Goal: Task Accomplishment & Management: Manage account settings

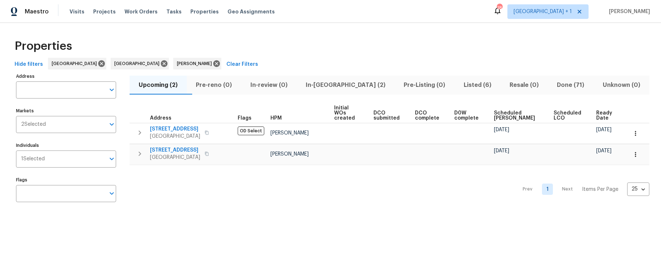
click at [459, 87] on span "Listed (6)" at bounding box center [477, 85] width 37 height 10
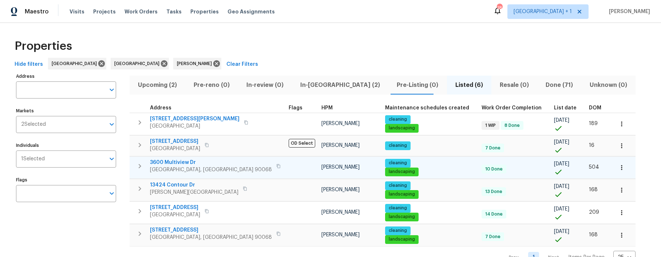
click at [179, 161] on span "3600 Multiview Dr" at bounding box center [211, 162] width 122 height 7
click at [177, 164] on span "3600 Multiview Dr" at bounding box center [211, 162] width 122 height 7
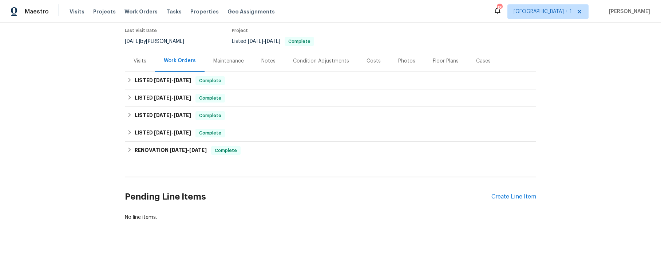
scroll to position [62, 0]
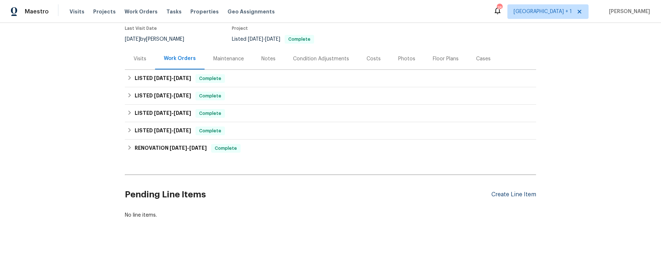
click at [508, 196] on div "Create Line Item" at bounding box center [514, 195] width 45 height 7
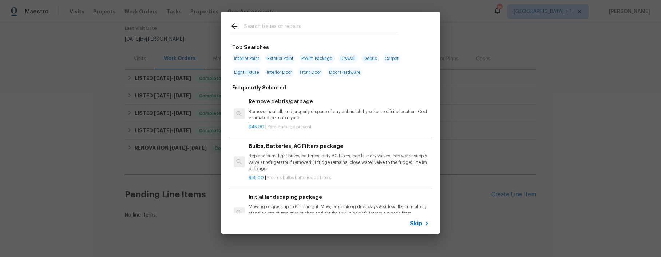
click at [266, 27] on input "text" at bounding box center [321, 27] width 154 height 11
click at [414, 222] on span "Skip" at bounding box center [416, 223] width 12 height 7
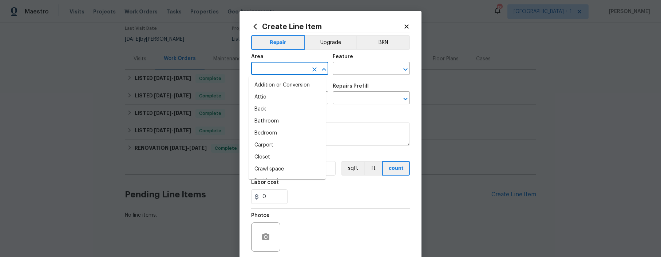
click at [262, 66] on input "text" at bounding box center [279, 69] width 57 height 11
type input "c"
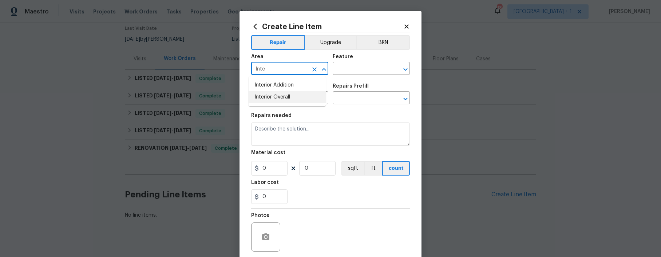
click at [279, 94] on li "Interior Overall" at bounding box center [287, 97] width 77 height 12
type input "Interior Overall"
click at [278, 95] on input "text" at bounding box center [279, 98] width 57 height 11
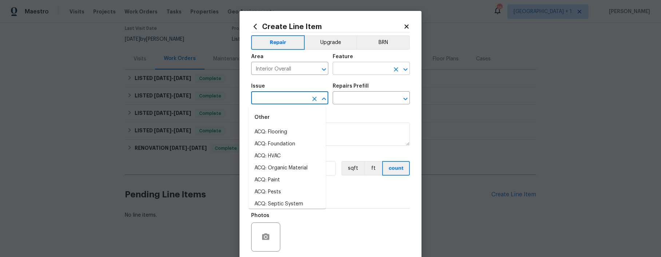
click at [345, 72] on input "text" at bounding box center [361, 69] width 57 height 11
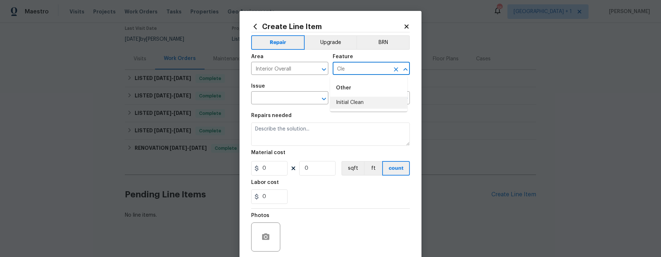
click at [350, 101] on li "Initial Clean" at bounding box center [368, 103] width 77 height 12
type input "Initial Clean"
click at [280, 96] on input "text" at bounding box center [279, 98] width 57 height 11
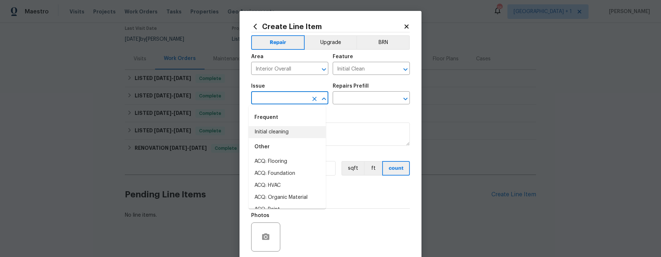
click at [275, 129] on li "Initial cleaning" at bounding box center [287, 132] width 77 height 12
type input "Initial cleaning"
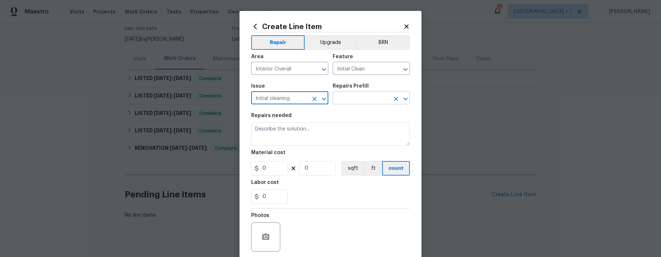
click at [363, 99] on input "text" at bounding box center [361, 98] width 57 height 11
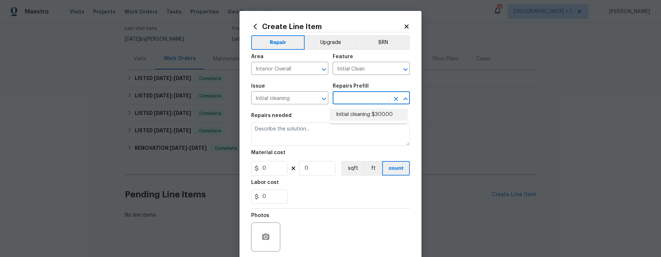
click at [363, 117] on li "Initial cleaning $300.00" at bounding box center [368, 115] width 77 height 12
type input "Home Readiness Packages"
type input "Initial cleaning $300.00"
type textarea "1. Wipe down exterior doors and trim. 2. Clean out all exterior light fixtures …"
type input "300"
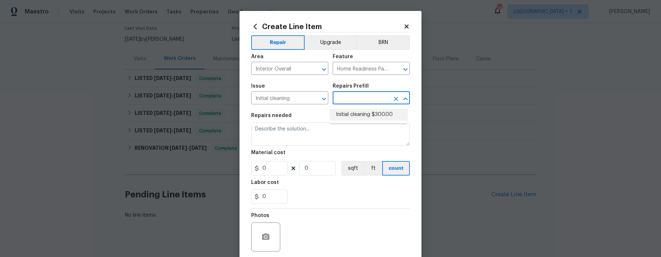
type input "1"
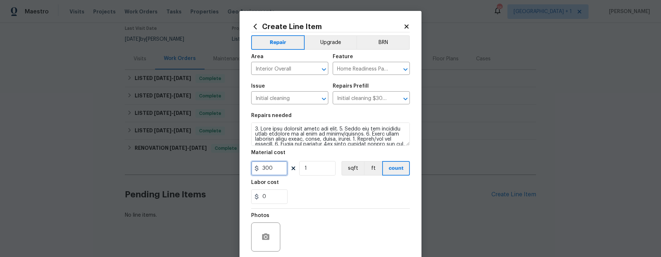
drag, startPoint x: 276, startPoint y: 172, endPoint x: 252, endPoint y: 170, distance: 24.5
click at [252, 170] on div "300" at bounding box center [269, 168] width 36 height 15
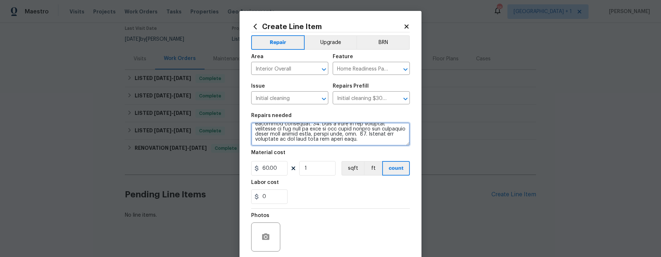
type input "60"
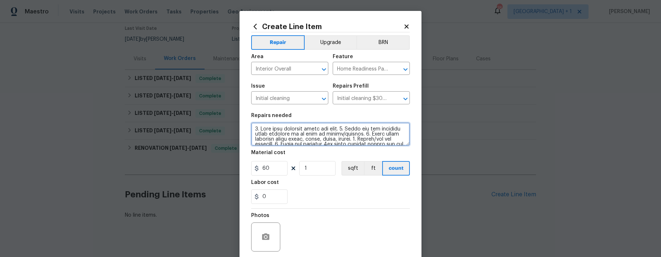
drag, startPoint x: 379, startPoint y: 140, endPoint x: 255, endPoint y: 114, distance: 127.2
click at [255, 114] on figure "Repairs needed" at bounding box center [330, 129] width 159 height 33
type textarea "Light clean was needed and the outside walk areas needed to be cleaned."
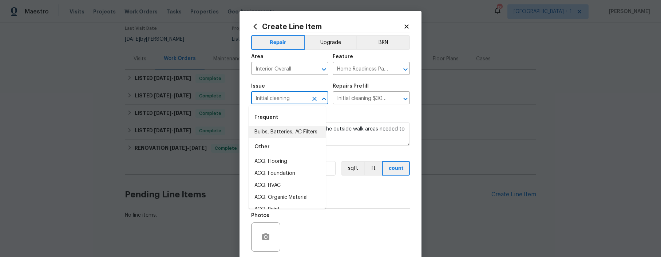
drag, startPoint x: 293, startPoint y: 97, endPoint x: 240, endPoint y: 91, distance: 52.8
click at [240, 91] on div "Create Line Item Repair Upgrade BRN Area Interior Overall ​ Feature Home Readin…" at bounding box center [331, 157] width 182 height 292
click at [278, 134] on li "Initial cleaning" at bounding box center [287, 132] width 77 height 12
type input "Initial cleaning"
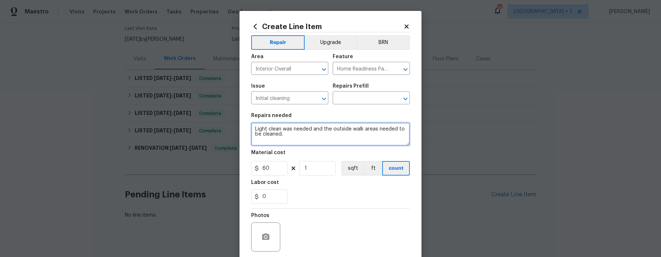
drag, startPoint x: 292, startPoint y: 136, endPoint x: 252, endPoint y: 129, distance: 41.1
click at [252, 129] on textarea "Light clean was needed and the outside walk areas needed to be cleaned." at bounding box center [330, 134] width 159 height 23
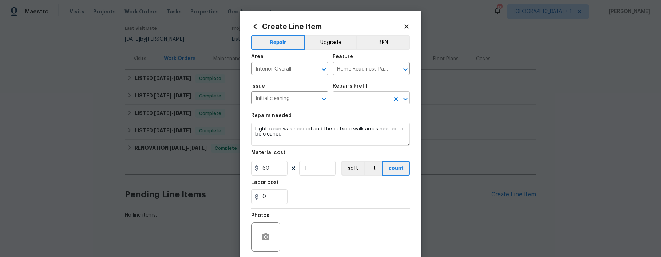
click at [362, 98] on input "text" at bounding box center [361, 98] width 57 height 11
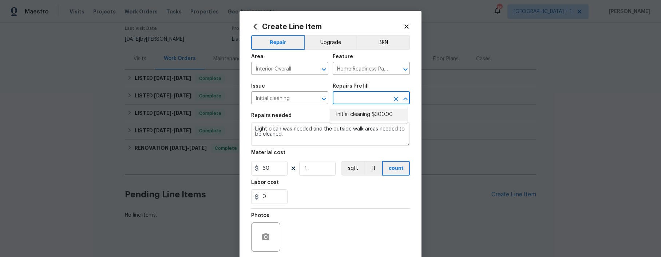
click at [357, 111] on li "Initial cleaning $300.00" at bounding box center [368, 115] width 77 height 12
type input "Initial cleaning $300.00"
type textarea "1. Wipe down exterior doors and trim. 2. Clean out all exterior light fixtures …"
type input "300"
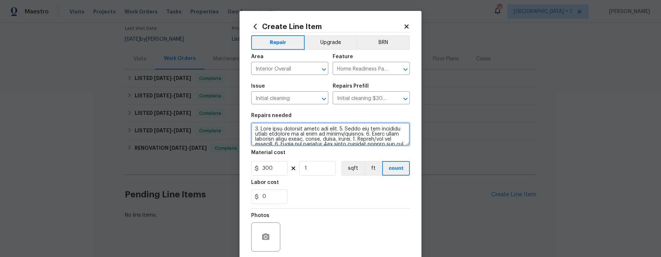
drag, startPoint x: 378, startPoint y: 141, endPoint x: 238, endPoint y: 114, distance: 143.0
click at [240, 114] on div "Create Line Item Repair Upgrade BRN Area Interior Overall ​ Feature Home Readin…" at bounding box center [331, 157] width 182 height 292
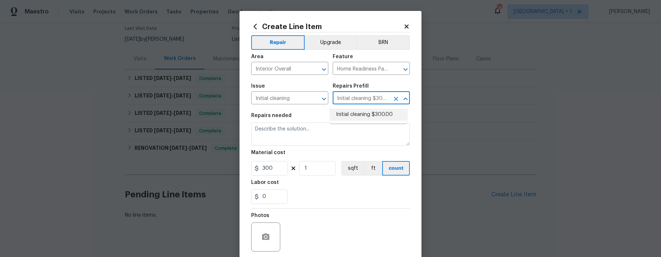
click at [382, 101] on input "Initial cleaning $300.00" at bounding box center [361, 98] width 57 height 11
click at [375, 99] on input "Initial cleaning $300.00" at bounding box center [361, 98] width 57 height 11
click at [346, 98] on input "Initial cleaning" at bounding box center [361, 98] width 57 height 11
click at [349, 99] on input "Initial cleaning" at bounding box center [361, 98] width 57 height 11
drag, startPoint x: 361, startPoint y: 99, endPoint x: 365, endPoint y: 111, distance: 13.4
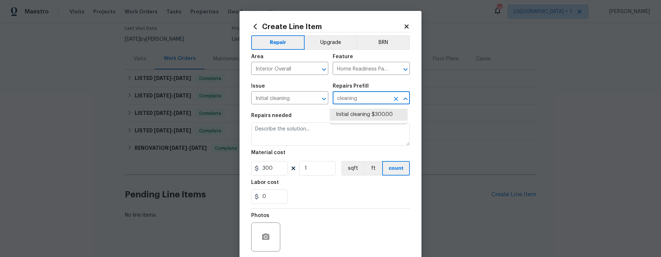
click at [362, 99] on input "cleaning" at bounding box center [361, 98] width 57 height 11
click at [364, 113] on li "Initial cleaning $300.00" at bounding box center [368, 115] width 77 height 12
type input "Initial cleaning $300.00"
type textarea "1. Wipe down exterior doors and trim. 2. Clean out all exterior light fixtures …"
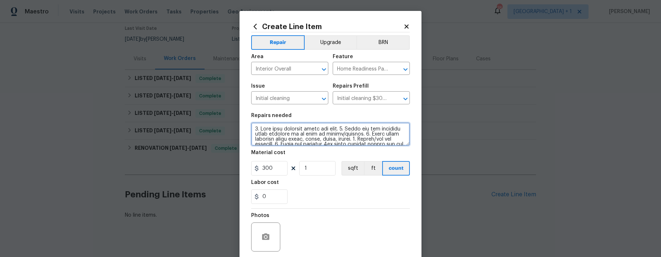
drag, startPoint x: 390, startPoint y: 141, endPoint x: 240, endPoint y: 110, distance: 152.8
click at [240, 110] on div "Create Line Item Repair Upgrade BRN Area Interior Overall ​ Feature Home Readin…" at bounding box center [331, 157] width 182 height 292
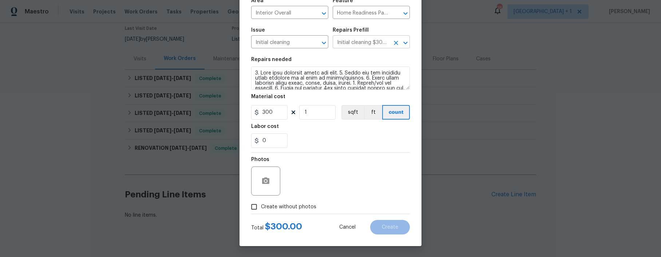
click at [384, 44] on input "Initial cleaning $300.00" at bounding box center [361, 42] width 57 height 11
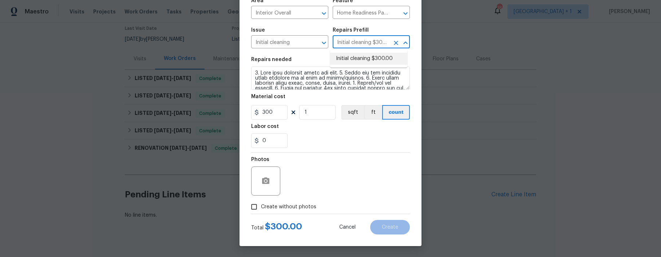
click at [370, 39] on input "Initial cleaning $300.00" at bounding box center [361, 42] width 57 height 11
click at [374, 40] on input "Initial cleaning $300.00" at bounding box center [361, 42] width 57 height 11
type input "Initial cleaning $300.00"
click at [395, 87] on textarea at bounding box center [330, 78] width 159 height 23
click at [383, 43] on input "Initial cleaning $300.00" at bounding box center [361, 42] width 57 height 11
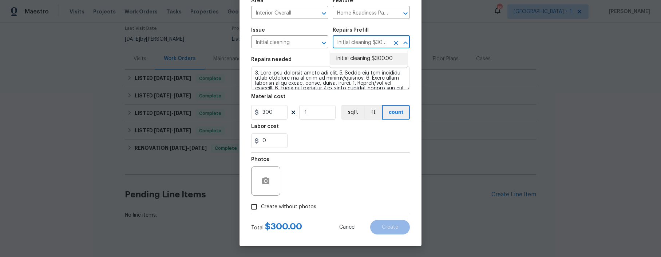
click at [393, 58] on li "Initial cleaning $300.00" at bounding box center [368, 59] width 77 height 12
click at [391, 46] on div at bounding box center [400, 43] width 19 height 10
click at [391, 44] on button "Clear" at bounding box center [396, 43] width 10 height 10
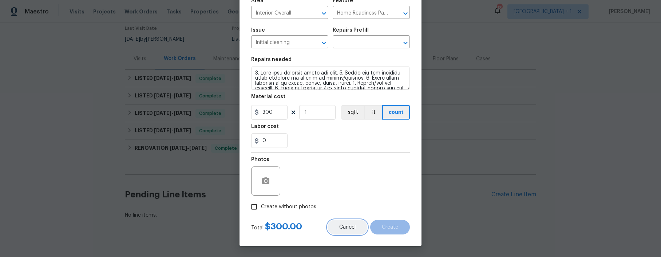
click at [356, 229] on button "Cancel" at bounding box center [348, 227] width 40 height 15
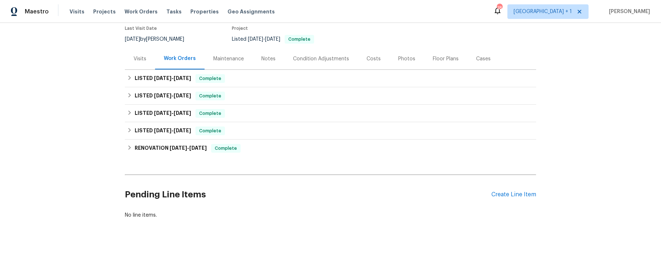
click at [228, 59] on div "Maintenance" at bounding box center [228, 58] width 31 height 7
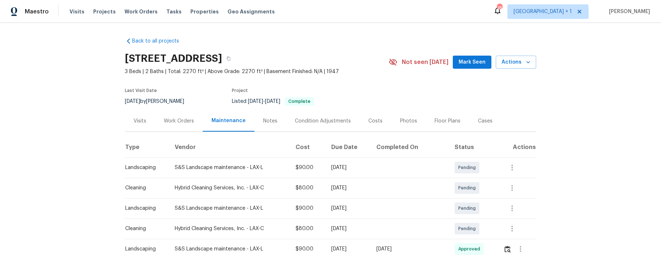
scroll to position [12, 0]
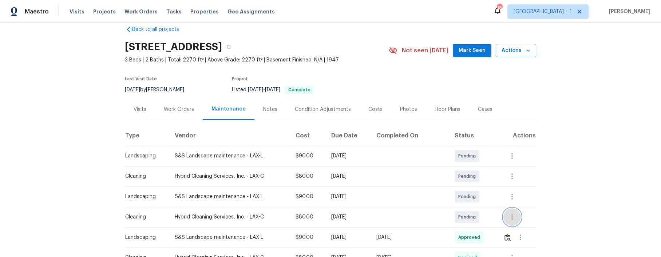
click at [508, 217] on icon "button" at bounding box center [512, 217] width 9 height 9
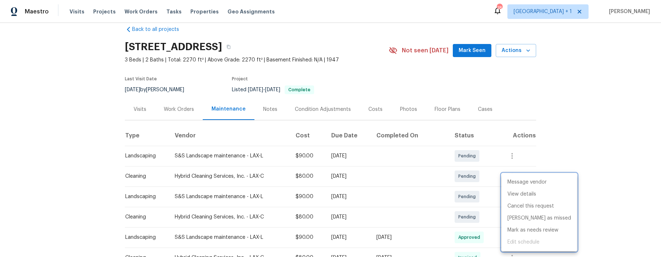
click at [215, 217] on div at bounding box center [330, 128] width 661 height 257
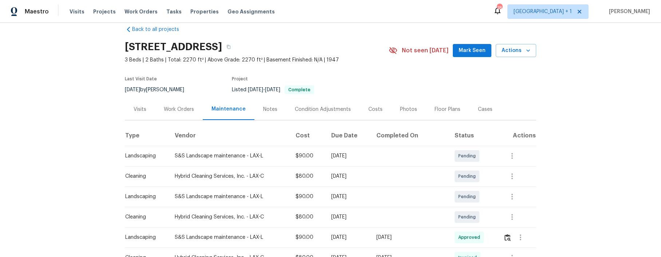
click at [227, 214] on div "Hybrid Cleaning Services, Inc. - LAX-C" at bounding box center [229, 217] width 109 height 7
drag, startPoint x: 225, startPoint y: 216, endPoint x: 255, endPoint y: 216, distance: 30.2
click at [225, 216] on div "Hybrid Cleaning Services, Inc. - LAX-C" at bounding box center [229, 217] width 109 height 7
click at [364, 215] on div "Mon, Oct 06 2025" at bounding box center [348, 217] width 34 height 7
click at [390, 216] on td at bounding box center [410, 217] width 78 height 20
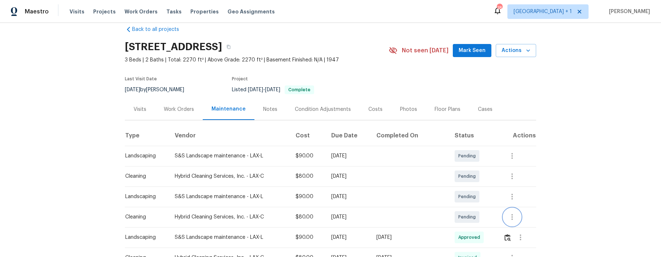
click at [505, 218] on button "button" at bounding box center [512, 217] width 17 height 17
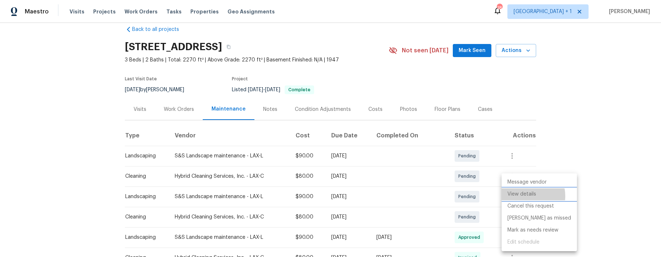
click at [524, 196] on li "View details" at bounding box center [539, 195] width 75 height 12
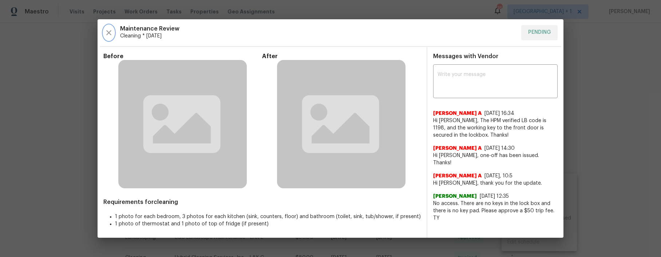
click at [109, 32] on icon "button" at bounding box center [108, 32] width 5 height 5
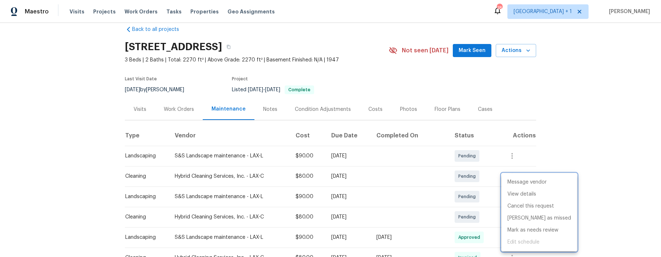
click at [595, 204] on div at bounding box center [330, 128] width 661 height 257
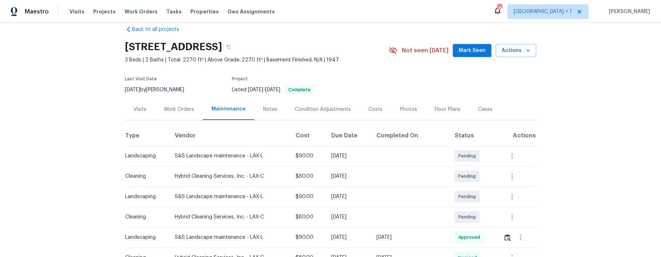
click at [181, 109] on div "Work Orders" at bounding box center [179, 109] width 30 height 7
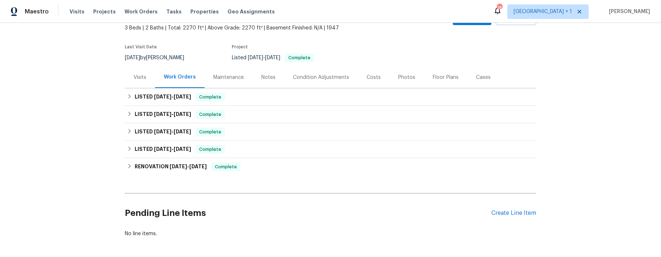
scroll to position [79, 0]
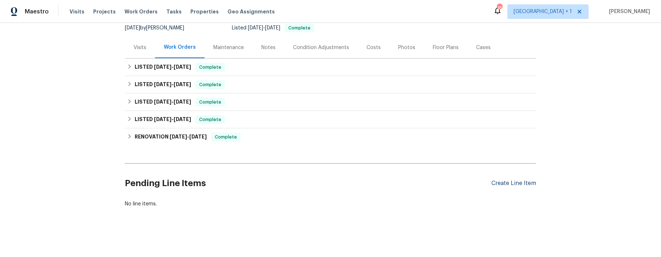
click at [510, 180] on div "Create Line Item" at bounding box center [514, 183] width 45 height 7
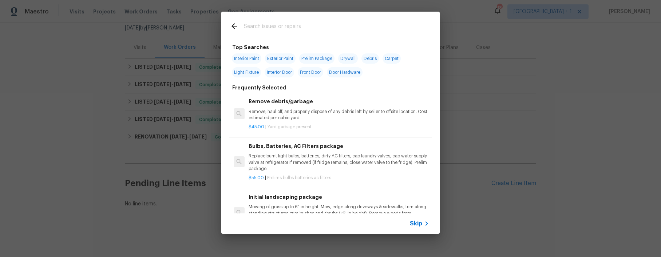
click at [418, 225] on span "Skip" at bounding box center [416, 223] width 12 height 7
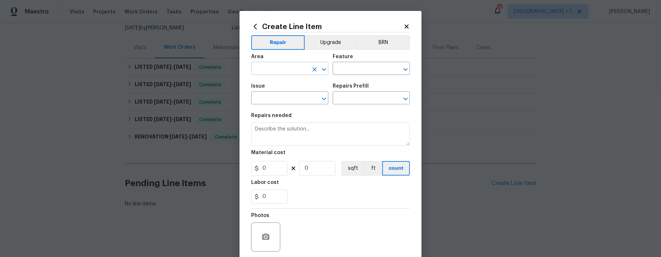
click at [278, 68] on input "text" at bounding box center [279, 69] width 57 height 11
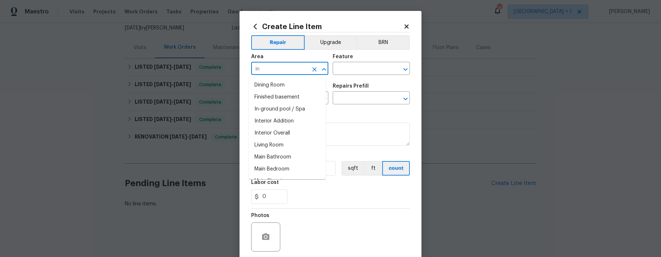
type input "i"
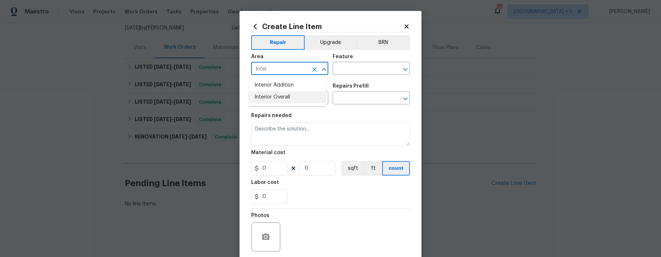
click at [278, 95] on li "Interior Overall" at bounding box center [287, 97] width 77 height 12
type input "Interior Overall"
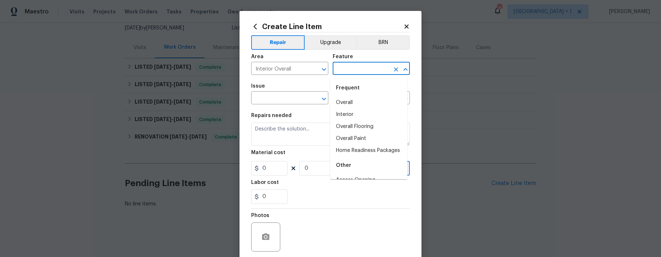
click at [363, 68] on input "text" at bounding box center [361, 69] width 57 height 11
click at [350, 110] on li "Interior" at bounding box center [368, 115] width 77 height 12
type input "Interior"
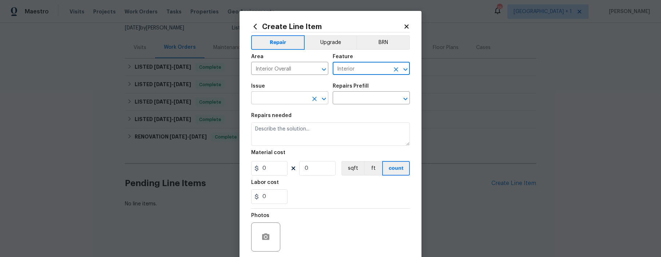
click at [284, 99] on input "text" at bounding box center [279, 98] width 57 height 11
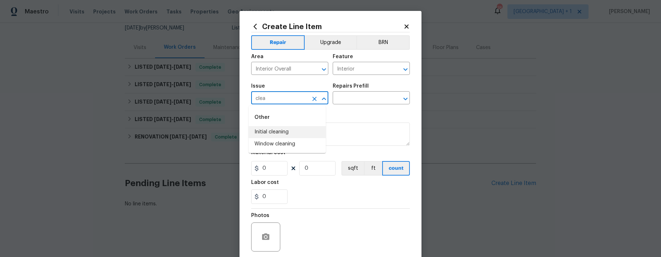
click at [275, 128] on li "Initial cleaning" at bounding box center [287, 132] width 77 height 12
type input "Initial cleaning"
click at [352, 101] on input "text" at bounding box center [361, 98] width 57 height 11
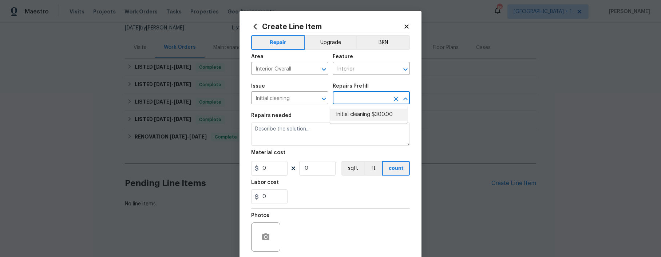
click at [373, 111] on li "Initial cleaning $300.00" at bounding box center [368, 115] width 77 height 12
type input "Home Readiness Packages"
type input "Initial cleaning $300.00"
type textarea "1. Wipe down exterior doors and trim. 2. Clean out all exterior light fixtures …"
type input "300"
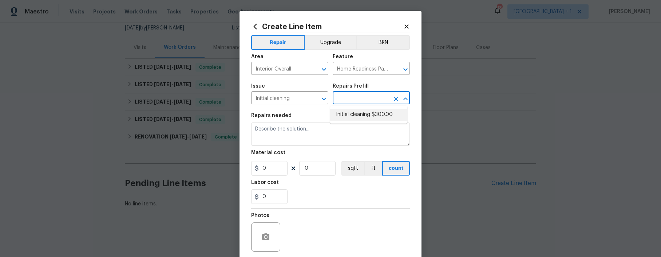
type input "1"
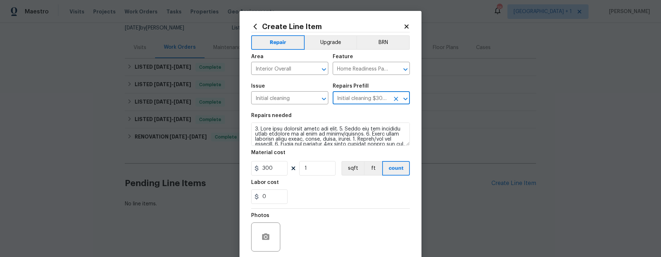
click at [382, 100] on input "Initial cleaning $300.00" at bounding box center [361, 98] width 57 height 11
type input "Initial cleaning $300.00"
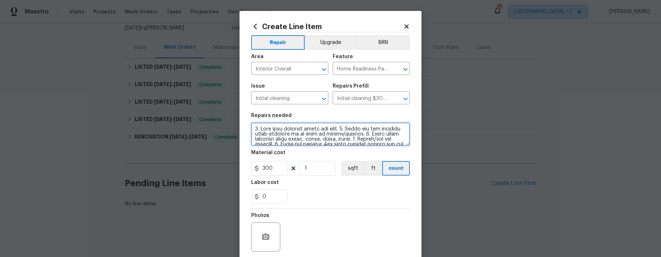
click at [383, 146] on textarea at bounding box center [330, 134] width 159 height 23
drag, startPoint x: 368, startPoint y: 138, endPoint x: 243, endPoint y: 121, distance: 126.5
click at [243, 121] on div "Create Line Item Repair Upgrade BRN Area Interior Overall ​ Feature Home Readin…" at bounding box center [331, 157] width 182 height 292
drag, startPoint x: 274, startPoint y: 169, endPoint x: 244, endPoint y: 166, distance: 30.4
click at [244, 166] on div "Create Line Item Repair Upgrade BRN Area Interior Overall ​ Feature Home Readin…" at bounding box center [331, 157] width 182 height 292
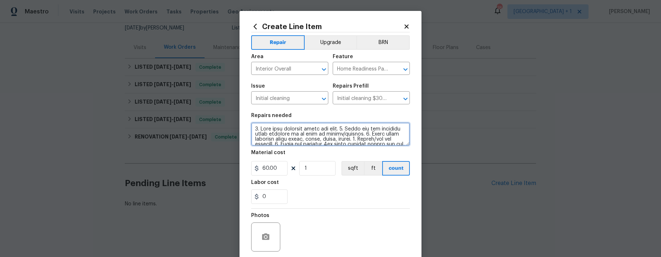
type input "60"
click at [319, 141] on textarea at bounding box center [330, 134] width 159 height 23
click at [377, 99] on input "Initial cleaning $300.00" at bounding box center [361, 98] width 57 height 11
click at [405, 27] on icon at bounding box center [407, 26] width 4 height 4
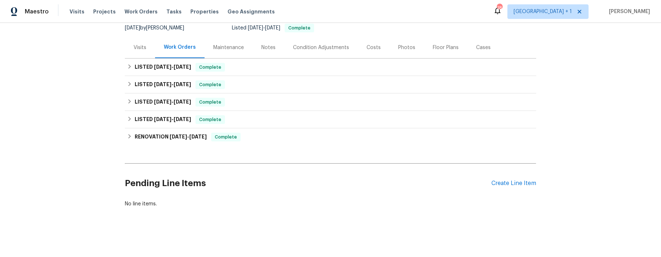
click at [92, 110] on div "Back to all projects 3600 Multiview Dr, Los Angeles, CA 90068 3 Beds | 2 Baths …" at bounding box center [330, 140] width 661 height 235
click at [514, 180] on div "Create Line Item" at bounding box center [514, 183] width 45 height 7
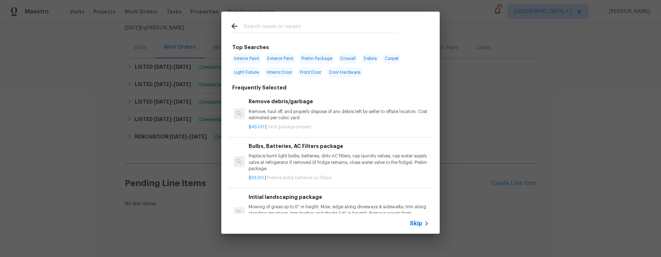
click at [413, 218] on div "Skip" at bounding box center [330, 224] width 219 height 20
click at [413, 220] on span "Skip" at bounding box center [416, 223] width 12 height 7
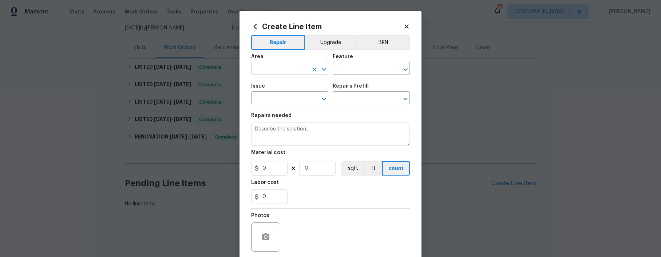
click at [269, 70] on input "text" at bounding box center [279, 69] width 57 height 11
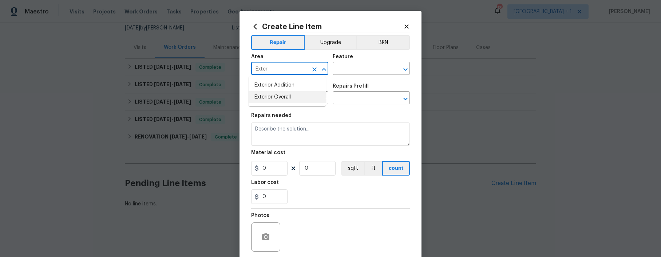
click at [264, 99] on li "Exterior Overall" at bounding box center [287, 97] width 77 height 12
type input "Exterior Overall"
click at [351, 70] on input "text" at bounding box center [361, 69] width 57 height 11
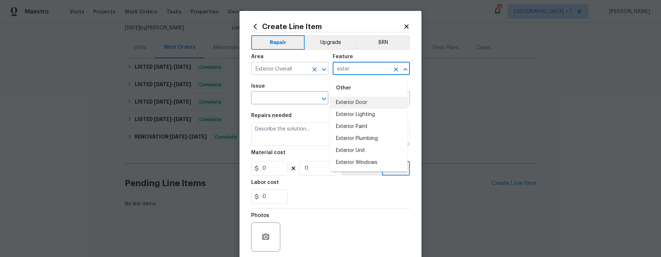
drag, startPoint x: 362, startPoint y: 66, endPoint x: 324, endPoint y: 70, distance: 37.7
click at [324, 70] on div "Area Exterior Overall ​ Feature exter ​" at bounding box center [330, 65] width 159 height 30
drag, startPoint x: 354, startPoint y: 70, endPoint x: 327, endPoint y: 70, distance: 26.2
click at [327, 70] on div "Area Exterior Overall ​ Feature exter ​" at bounding box center [330, 65] width 159 height 30
click at [357, 72] on input "exter" at bounding box center [361, 69] width 57 height 11
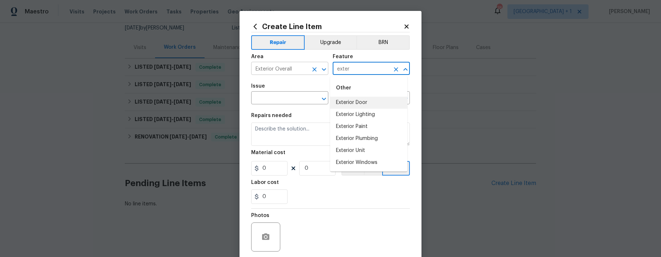
drag, startPoint x: 357, startPoint y: 71, endPoint x: 323, endPoint y: 70, distance: 33.9
click at [323, 70] on div "Area Exterior Overall ​ Feature exter ​" at bounding box center [330, 65] width 159 height 30
type input "exter"
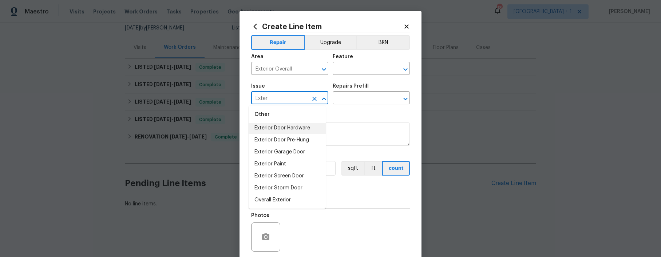
scroll to position [16, 0]
click at [286, 201] on li "Overall Exterior" at bounding box center [287, 200] width 77 height 12
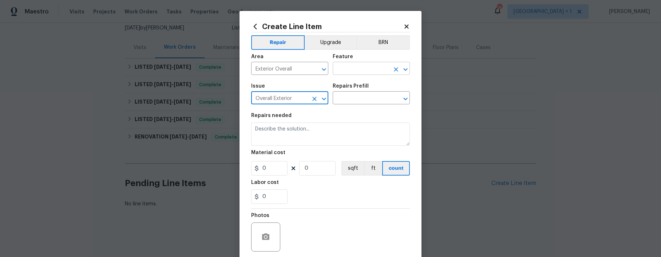
type input "Overall Exterior"
click at [366, 68] on input "text" at bounding box center [361, 69] width 57 height 11
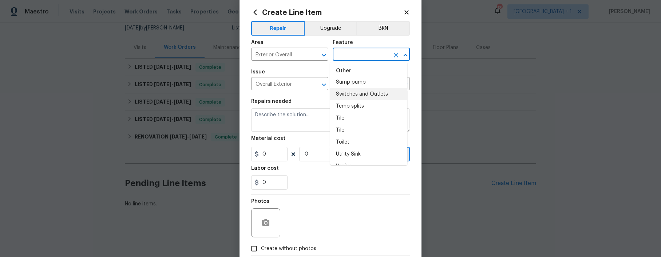
scroll to position [1887, 0]
click at [363, 158] on li "Yard maintenance" at bounding box center [368, 156] width 77 height 12
type input "Yard maintenance"
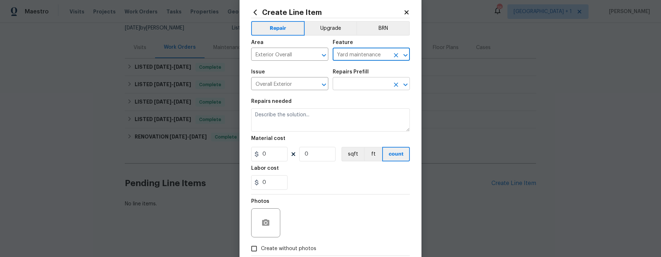
click at [363, 80] on input "text" at bounding box center [361, 84] width 57 height 11
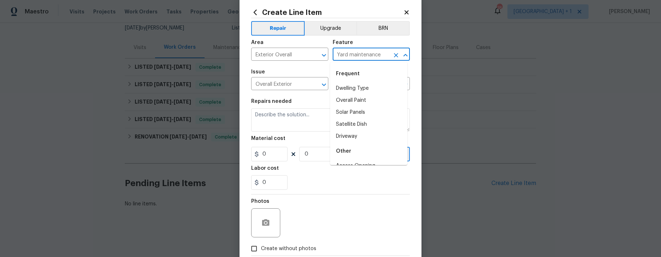
click at [384, 54] on input "Yard maintenance" at bounding box center [361, 55] width 57 height 11
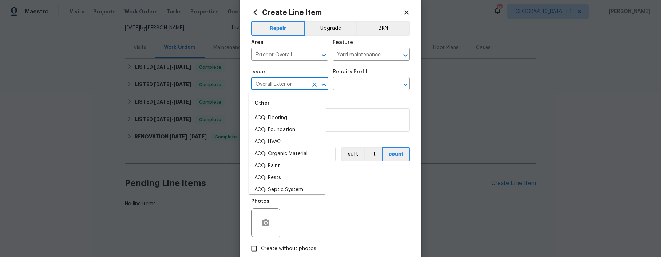
click at [304, 87] on input "Overall Exterior" at bounding box center [279, 84] width 57 height 11
click at [354, 88] on input "text" at bounding box center [361, 84] width 57 height 11
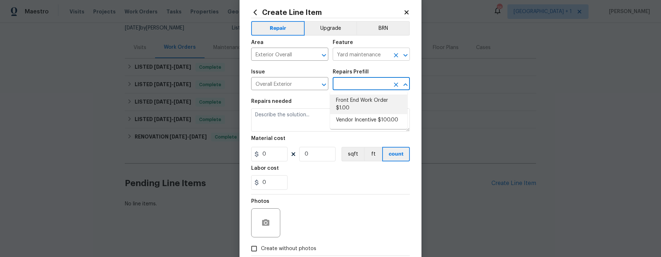
click at [381, 53] on input "Yard maintenance" at bounding box center [361, 55] width 57 height 11
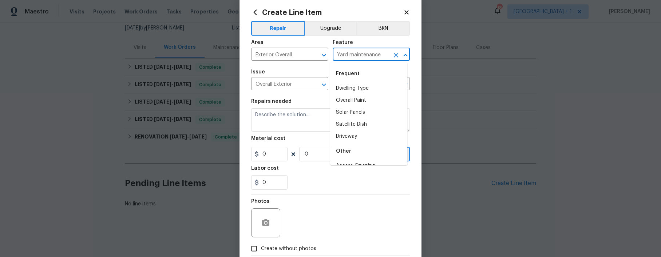
scroll to position [1884, 0]
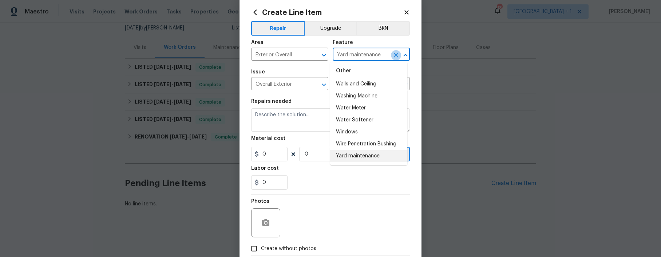
click at [393, 55] on icon "Clear" at bounding box center [396, 55] width 7 height 7
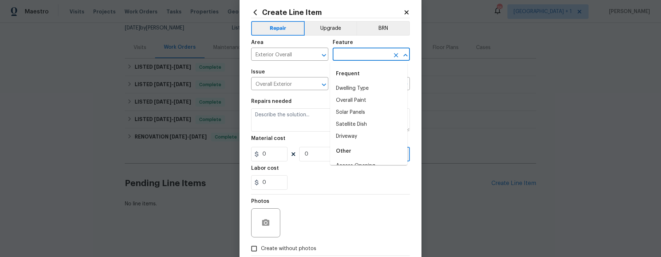
click at [357, 54] on input "text" at bounding box center [361, 55] width 57 height 11
type input "c"
click at [355, 90] on li "Exterior Door" at bounding box center [368, 89] width 77 height 12
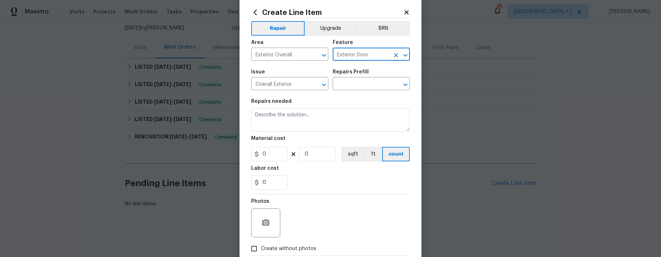
click at [355, 90] on input "text" at bounding box center [361, 84] width 57 height 11
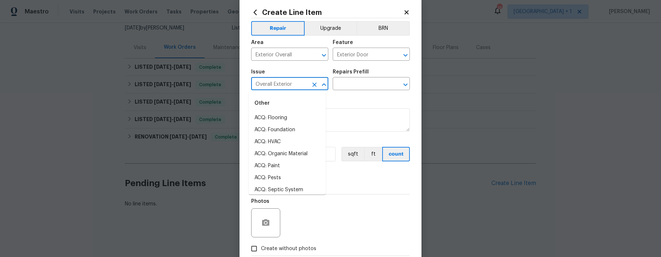
click at [301, 88] on input "Overall Exterior" at bounding box center [279, 84] width 57 height 11
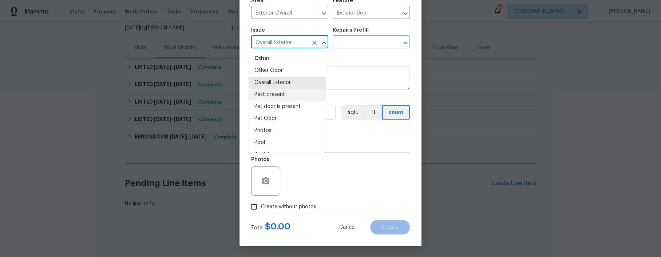
scroll to position [881, 0]
click at [276, 89] on li "Overall Exterior" at bounding box center [287, 84] width 77 height 12
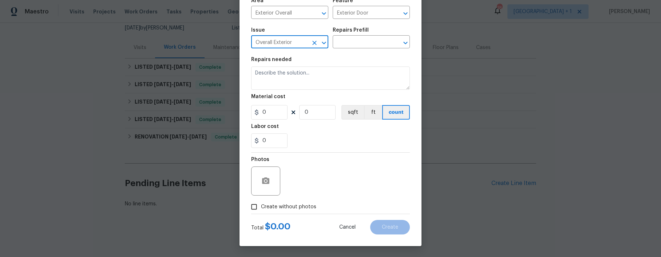
scroll to position [55, 0]
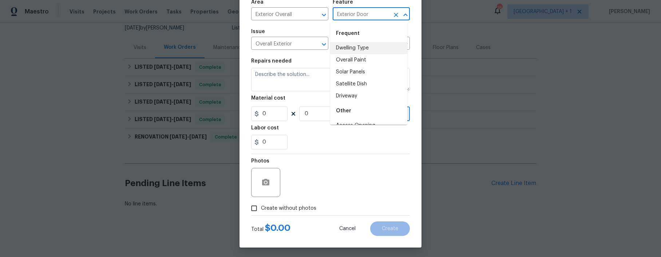
click at [369, 15] on input "Exterior Door" at bounding box center [361, 14] width 57 height 11
click at [356, 93] on li "Driveway" at bounding box center [368, 96] width 77 height 12
type input "Driveway"
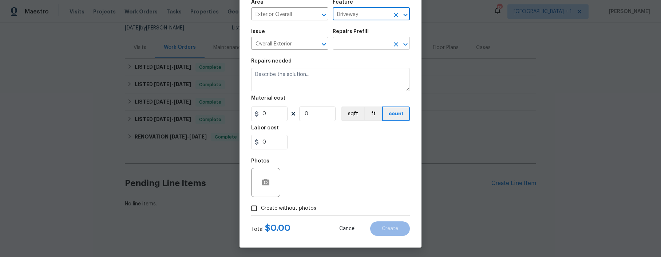
click at [363, 44] on input "text" at bounding box center [361, 44] width 57 height 11
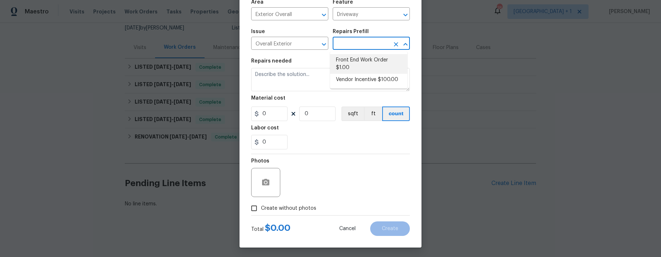
click at [359, 66] on li "Front End Work Order $1.00" at bounding box center [368, 64] width 77 height 20
type input "Front End Work Order $1.00"
type textarea "Placeholder line item for the creation of front end work orders."
type input "1"
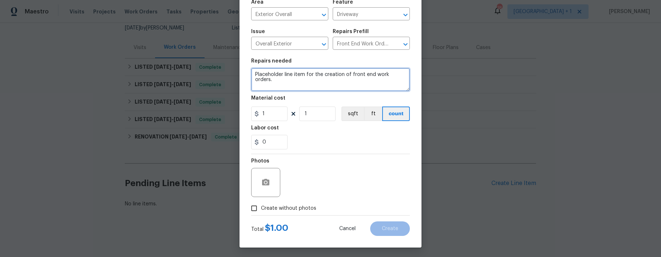
drag, startPoint x: 404, startPoint y: 76, endPoint x: 248, endPoint y: 79, distance: 155.9
click at [251, 79] on textarea "Placeholder line item for the creation of front end work orders." at bounding box center [330, 79] width 159 height 23
drag, startPoint x: 403, startPoint y: 72, endPoint x: 239, endPoint y: 74, distance: 163.9
click at [240, 74] on div "Create Line Item Repair Upgrade BRN Area Exterior Overall ​ Feature Driveway ​ …" at bounding box center [331, 102] width 182 height 292
type textarea "Clean the walk way and the front entrance ."
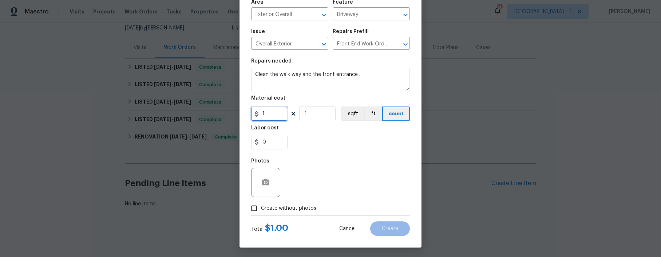
drag, startPoint x: 269, startPoint y: 115, endPoint x: 252, endPoint y: 114, distance: 17.2
click at [252, 114] on div "1" at bounding box center [269, 114] width 36 height 15
type input "60"
click at [256, 207] on input "Create without photos" at bounding box center [254, 209] width 14 height 14
checkbox input "true"
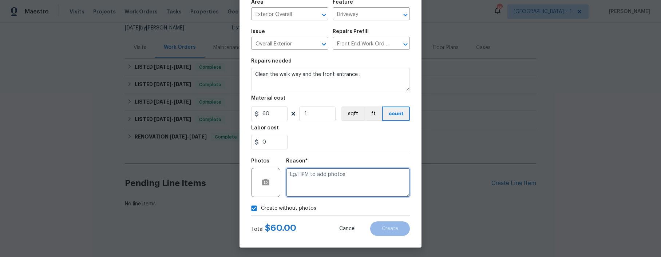
click at [306, 182] on textarea at bounding box center [348, 182] width 124 height 29
type textarea "."
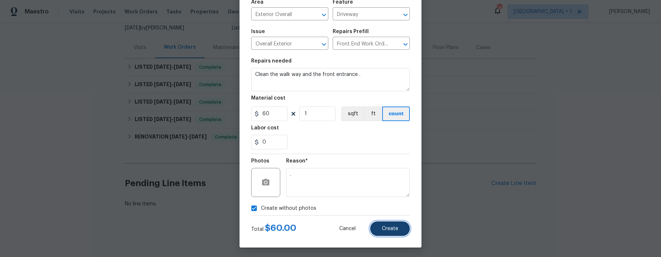
click at [382, 230] on span "Create" at bounding box center [390, 229] width 16 height 5
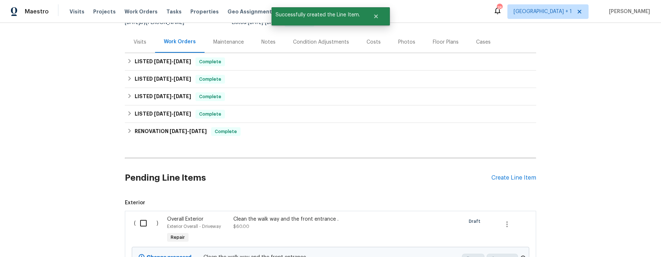
click at [138, 223] on input "checkbox" at bounding box center [146, 223] width 21 height 15
checkbox input "true"
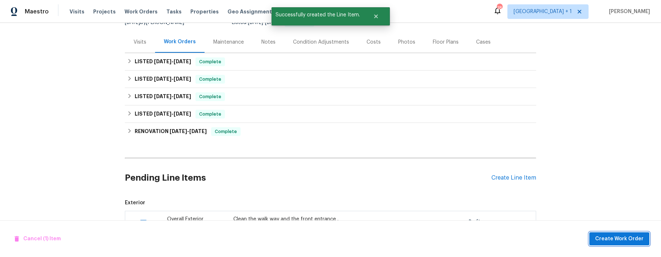
click at [617, 240] on span "Create Work Order" at bounding box center [619, 239] width 48 height 9
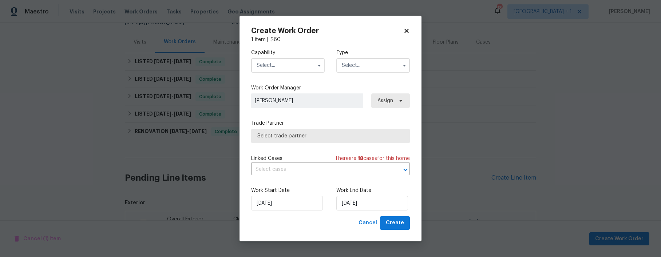
click at [283, 64] on input "text" at bounding box center [288, 65] width 74 height 15
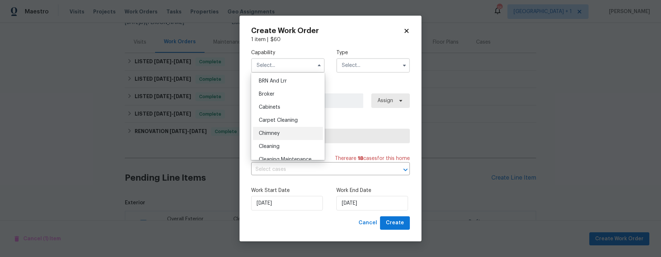
scroll to position [40, 0]
click at [277, 144] on span "Cleaning" at bounding box center [269, 146] width 21 height 5
type input "Cleaning"
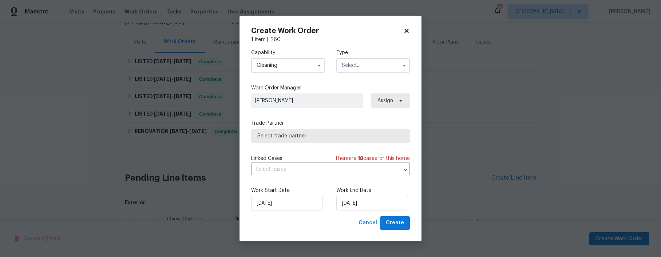
click at [354, 67] on input "text" at bounding box center [374, 65] width 74 height 15
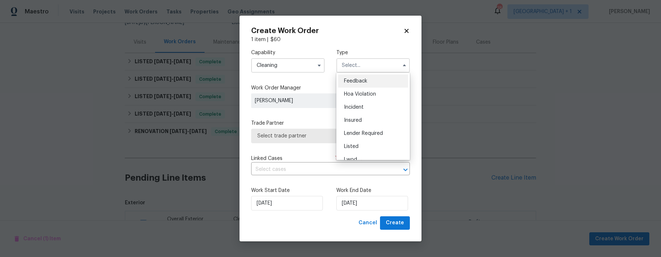
click at [358, 142] on div "Listed" at bounding box center [373, 146] width 70 height 13
type input "Listed"
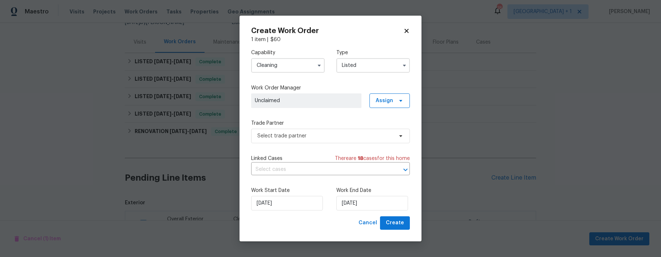
click at [298, 103] on span "Unclaimed" at bounding box center [306, 100] width 103 height 7
click at [311, 134] on span "Select trade partner" at bounding box center [325, 136] width 136 height 7
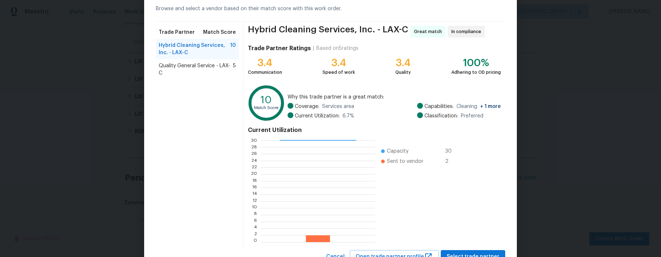
scroll to position [64, 0]
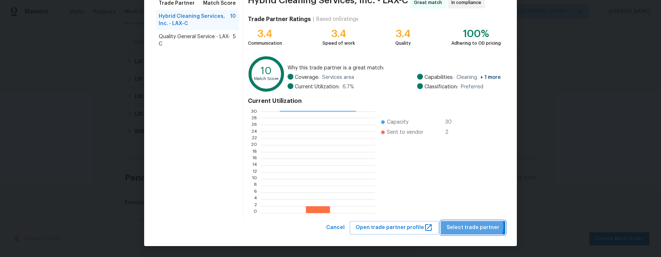
click at [473, 227] on span "Select trade partner" at bounding box center [473, 228] width 53 height 9
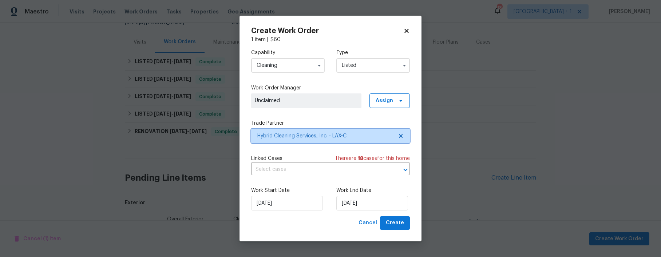
scroll to position [0, 0]
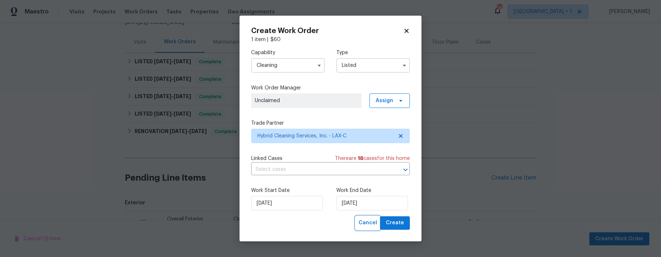
drag, startPoint x: 367, startPoint y: 224, endPoint x: 334, endPoint y: 228, distance: 33.3
click at [334, 228] on div "Cancel Create" at bounding box center [330, 223] width 159 height 13
click at [395, 224] on span "Create" at bounding box center [395, 223] width 18 height 9
checkbox input "false"
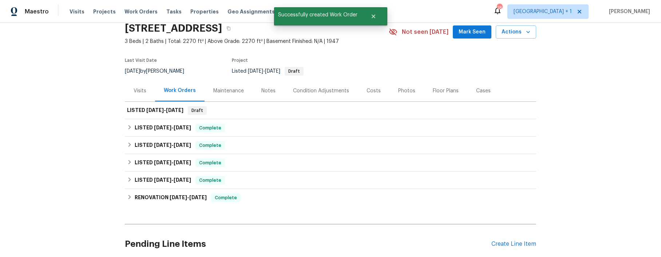
scroll to position [27, 0]
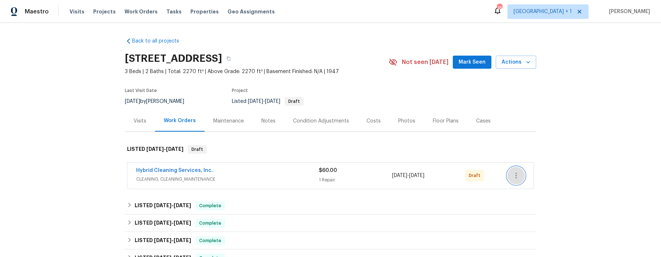
click at [515, 176] on icon "button" at bounding box center [516, 176] width 9 height 9
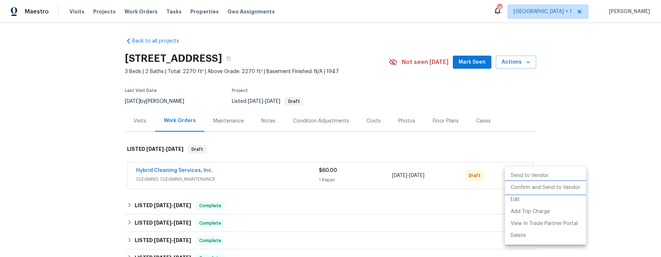
click at [552, 190] on li "Confirm and Send to Vendor" at bounding box center [545, 188] width 81 height 12
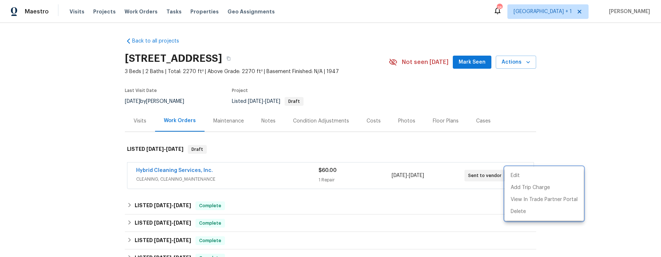
click at [591, 107] on div at bounding box center [330, 128] width 661 height 257
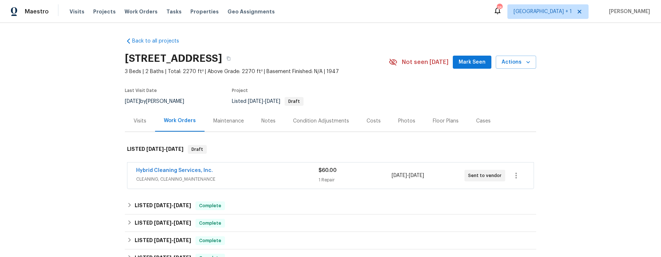
click at [50, 97] on div "Back to all projects 3600 Multiview Dr, Los Angeles, CA 90068 3 Beds | 2 Baths …" at bounding box center [330, 140] width 661 height 235
drag, startPoint x: 32, startPoint y: 65, endPoint x: 54, endPoint y: 60, distance: 22.9
click at [32, 65] on div "Back to all projects [STREET_ADDRESS] 3 Beds | 2 Baths | Total: 2270 ft² | Abov…" at bounding box center [330, 140] width 661 height 235
click at [628, 75] on div "Back to all projects [STREET_ADDRESS] 3 Beds | 2 Baths | Total: 2270 ft² | Abov…" at bounding box center [330, 140] width 661 height 235
